Goal: Information Seeking & Learning: Check status

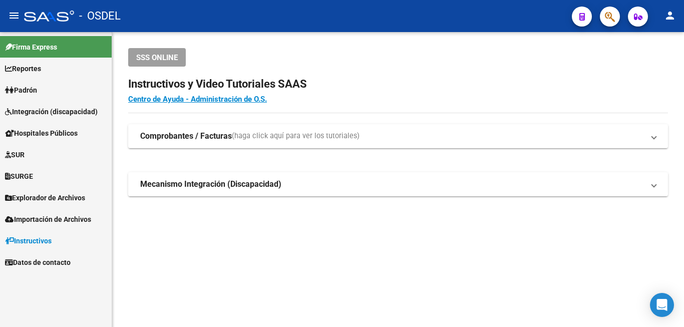
click at [37, 85] on span "Padrón" at bounding box center [21, 90] width 32 height 11
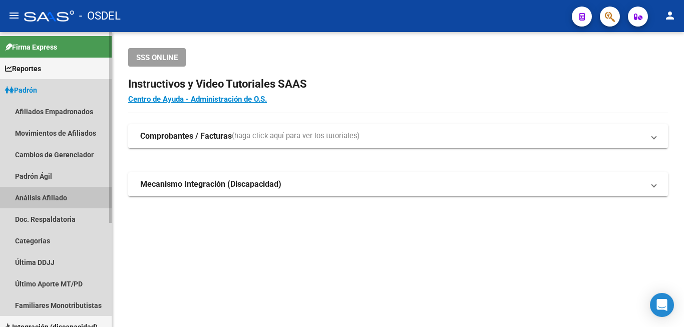
click at [55, 196] on link "Análisis Afiliado" at bounding box center [56, 198] width 112 height 22
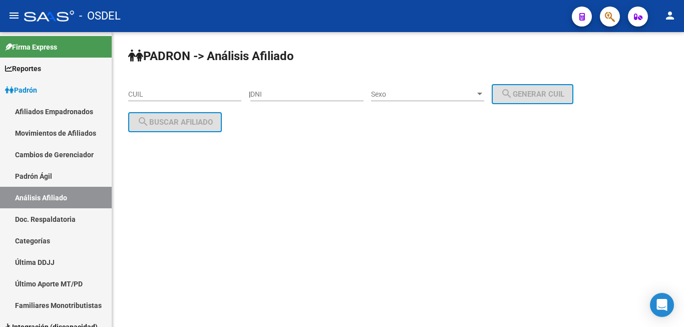
click at [296, 93] on input "DNI" at bounding box center [306, 94] width 113 height 9
click at [268, 90] on div "360 DNI" at bounding box center [306, 91] width 113 height 20
click at [267, 92] on input "360" at bounding box center [306, 94] width 113 height 9
type input "30600347"
click at [429, 92] on span "Sexo" at bounding box center [423, 94] width 104 height 9
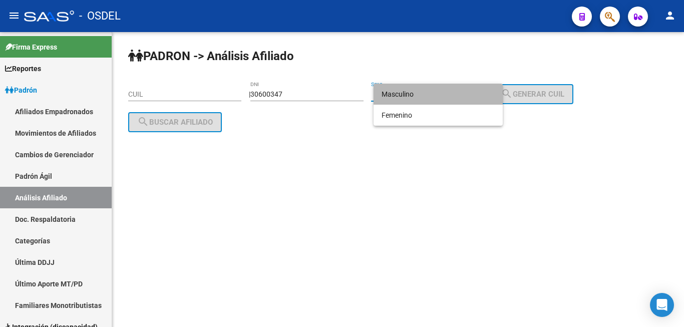
click at [429, 95] on span "Masculino" at bounding box center [437, 94] width 113 height 21
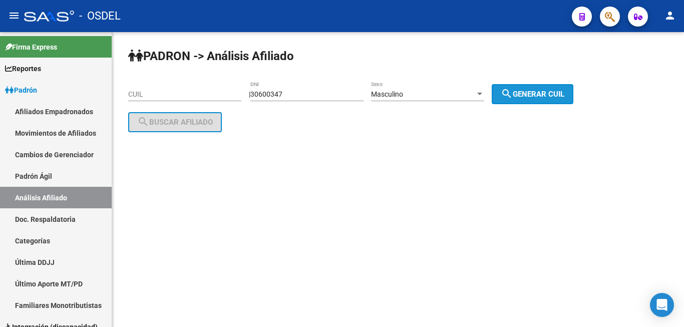
click at [512, 88] on button "search Generar CUIL" at bounding box center [533, 94] width 82 height 20
type input "20-30600347-0"
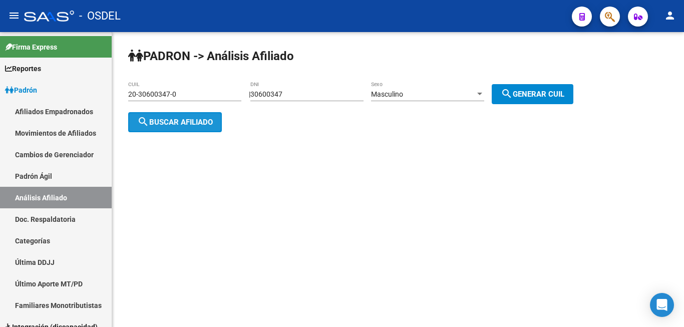
click at [178, 119] on span "search Buscar afiliado" at bounding box center [175, 122] width 76 height 9
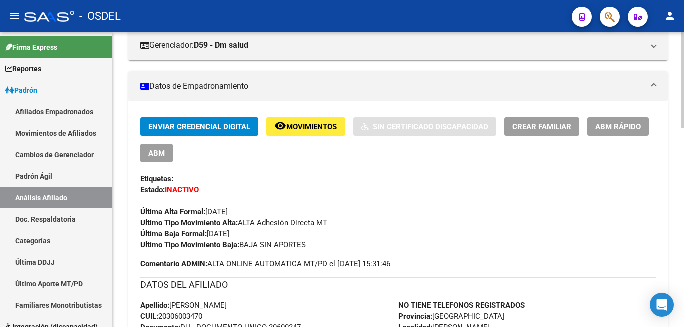
scroll to position [255, 0]
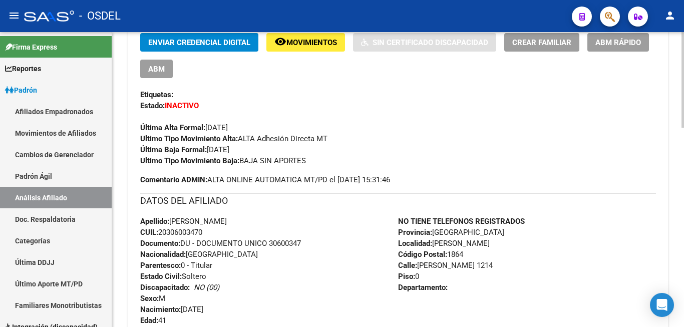
click at [401, 140] on div "Ultimo Tipo Movimiento Alta: ALTA Adhesión Directa MT" at bounding box center [398, 138] width 516 height 11
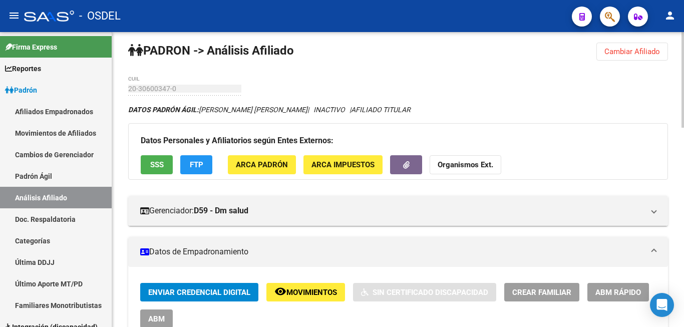
scroll to position [0, 0]
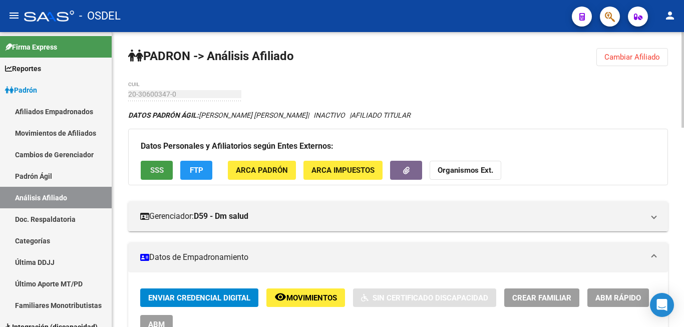
click at [155, 169] on span "SSS" at bounding box center [157, 170] width 14 height 9
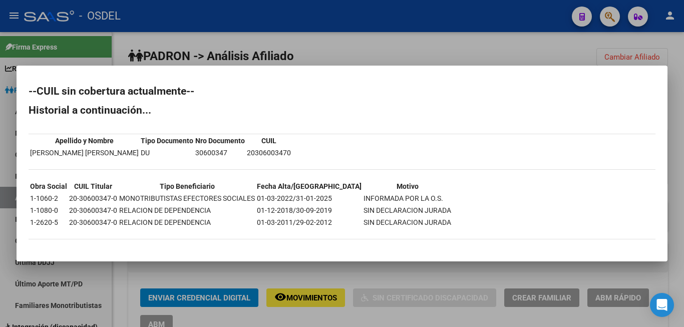
click at [439, 30] on div at bounding box center [342, 163] width 684 height 327
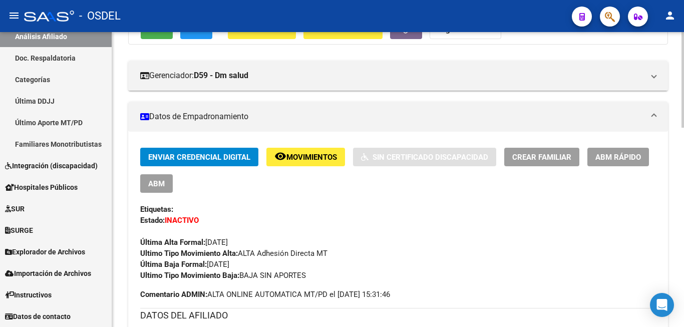
scroll to position [153, 0]
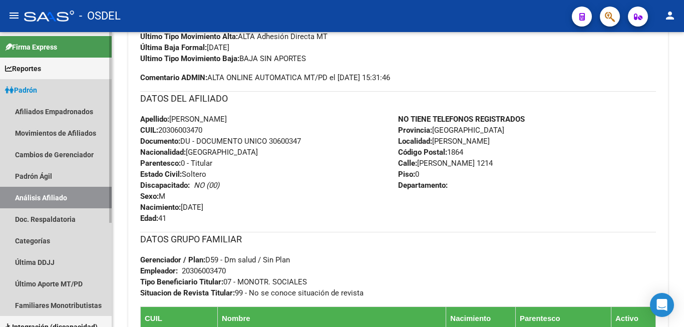
click at [37, 90] on span "Padrón" at bounding box center [21, 90] width 32 height 11
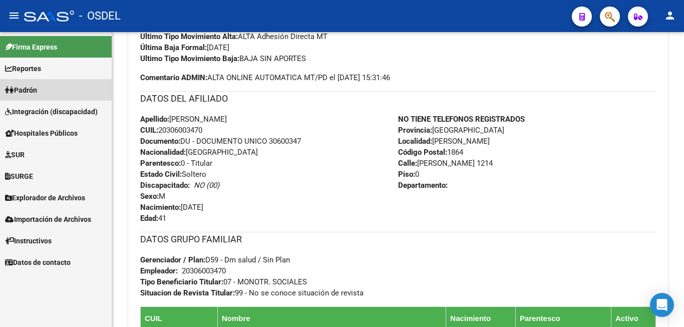
click at [37, 90] on span "Padrón" at bounding box center [21, 90] width 32 height 11
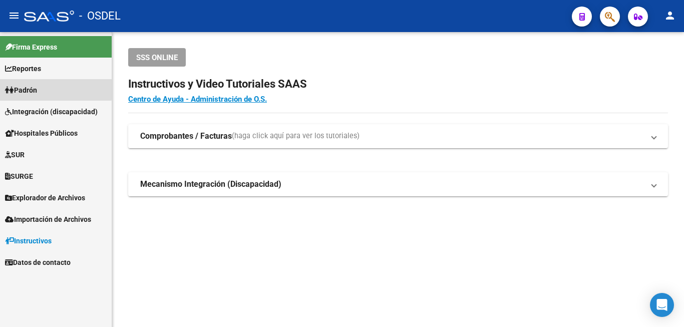
click at [37, 88] on span "Padrón" at bounding box center [21, 90] width 32 height 11
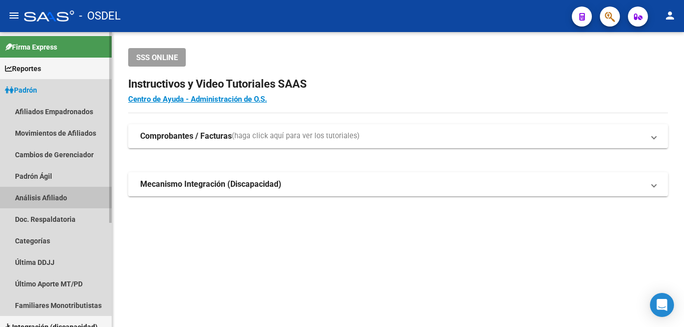
click at [65, 198] on link "Análisis Afiliado" at bounding box center [56, 198] width 112 height 22
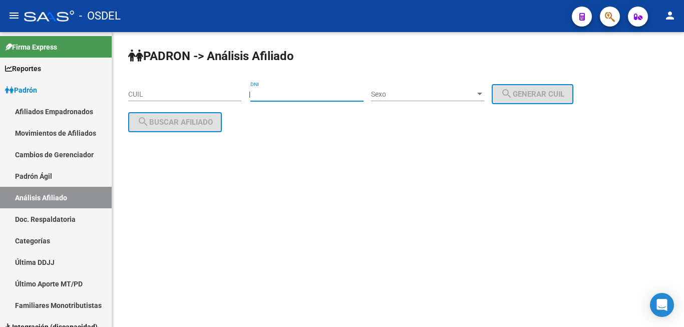
click at [297, 98] on input "DNI" at bounding box center [306, 94] width 113 height 9
type input "17543649"
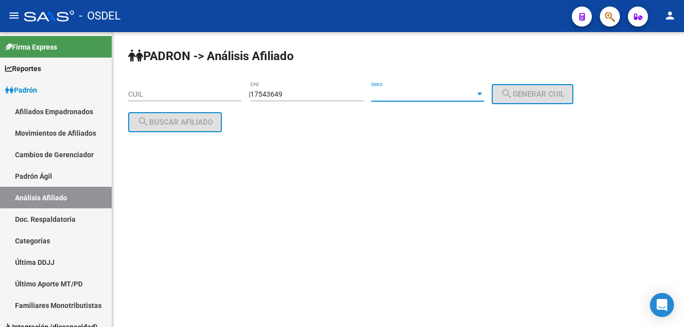
click at [405, 92] on span "Sexo" at bounding box center [423, 94] width 104 height 9
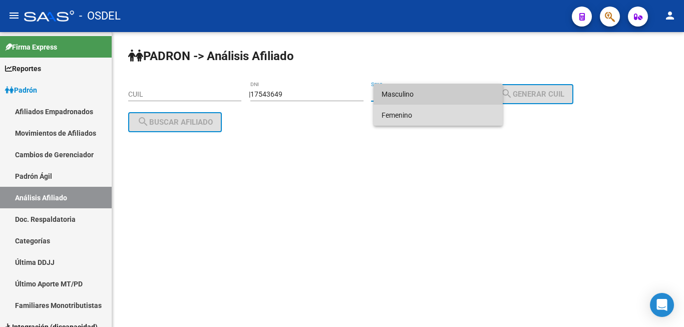
click at [413, 118] on span "Femenino" at bounding box center [437, 115] width 113 height 21
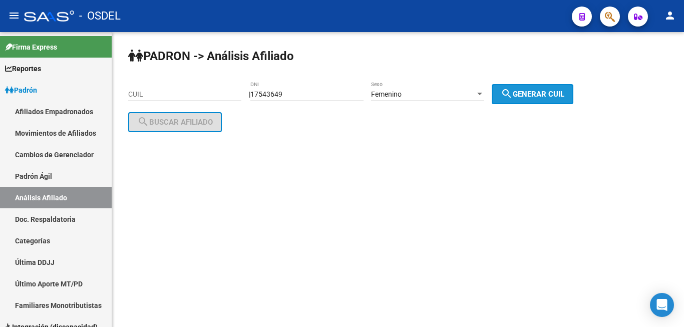
click at [563, 91] on span "search Generar CUIL" at bounding box center [533, 94] width 64 height 9
type input "27-17543649-4"
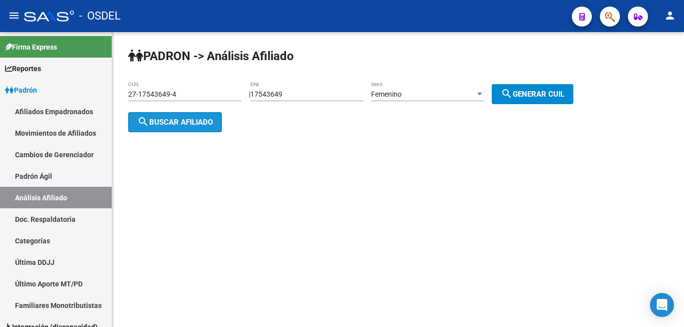
click at [175, 113] on button "search Buscar afiliado" at bounding box center [175, 122] width 94 height 20
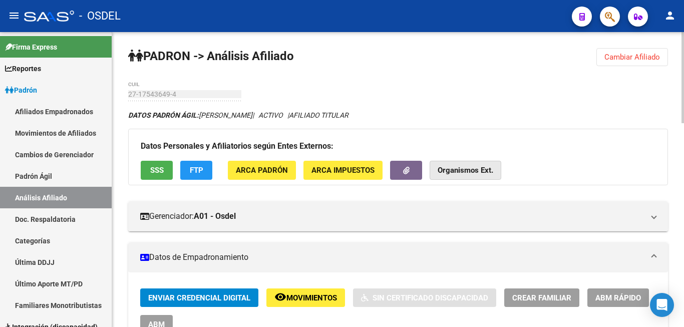
click at [469, 170] on strong "Organismos Ext." at bounding box center [466, 170] width 56 height 9
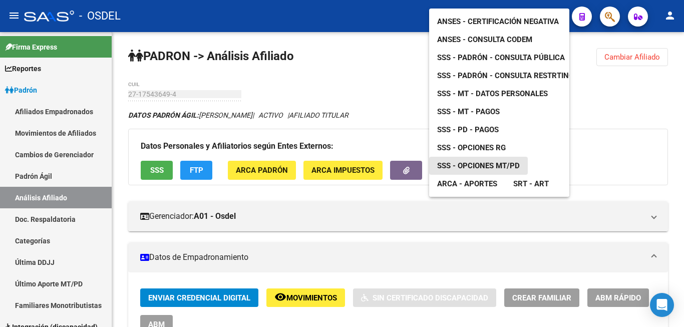
click at [506, 161] on span "SSS - Opciones MT/PD" at bounding box center [478, 165] width 83 height 9
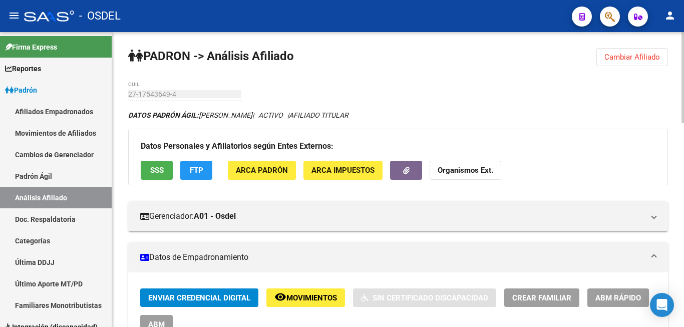
click at [463, 166] on strong "Organismos Ext." at bounding box center [466, 170] width 56 height 9
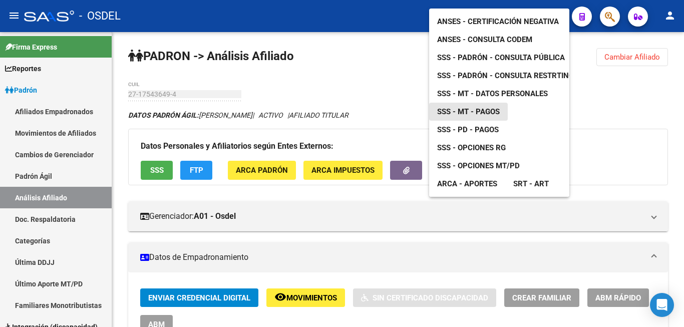
click at [490, 103] on link "SSS - MT - Pagos" at bounding box center [468, 112] width 79 height 18
